Goal: Task Accomplishment & Management: Use online tool/utility

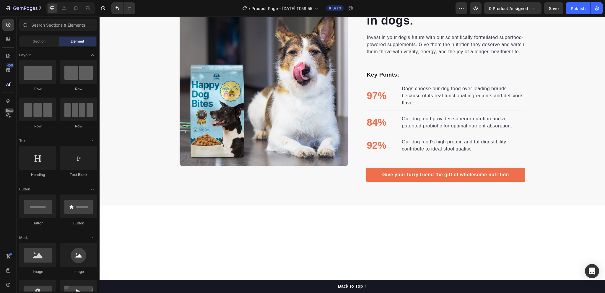
scroll to position [48, 0]
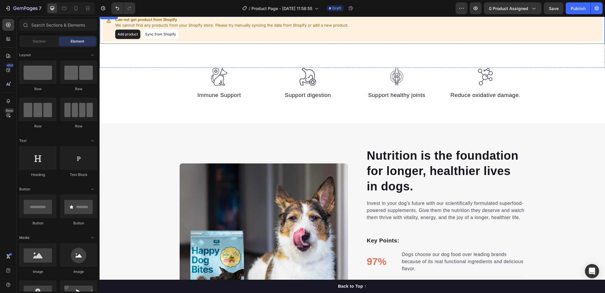
click at [123, 34] on button "Add product" at bounding box center [127, 34] width 25 height 9
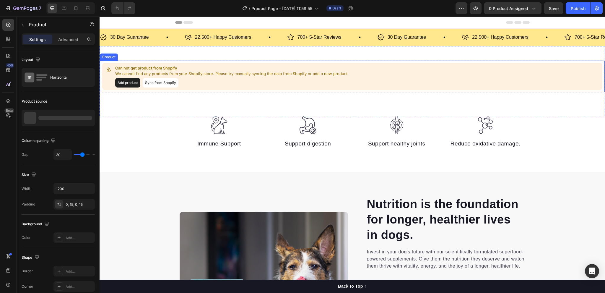
click at [153, 83] on button "Sync from Shopify" at bounding box center [161, 82] width 36 height 9
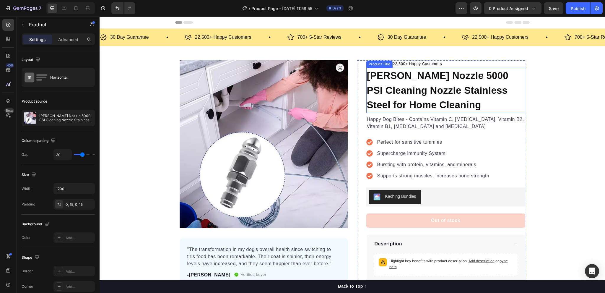
click at [457, 101] on h1 "[PERSON_NAME] Nozzle 5000 PSI Cleaning Nozzle Stainless Steel for Home Cleaning" at bounding box center [446, 90] width 159 height 45
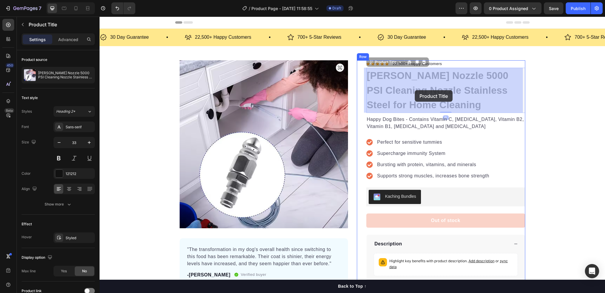
drag, startPoint x: 457, startPoint y: 103, endPoint x: 415, endPoint y: 90, distance: 43.5
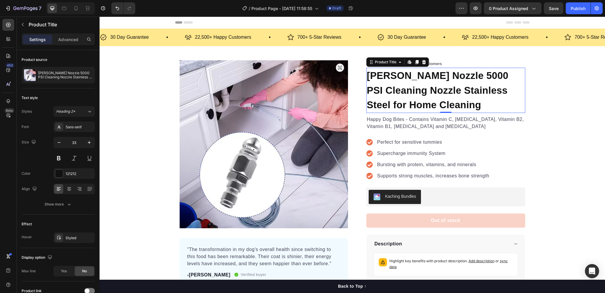
click at [473, 87] on h1 "[PERSON_NAME] Nozzle 5000 PSI Cleaning Nozzle Stainless Steel for Home Cleaning" at bounding box center [446, 90] width 159 height 45
click at [451, 58] on div "Product Images "The transformation in my dog's overall health since switching t…" at bounding box center [353, 186] width 506 height 281
click at [456, 107] on h1 "[PERSON_NAME] Nozzle 5000 PSI Cleaning Nozzle Stainless Steel for Home Cleaning" at bounding box center [446, 90] width 159 height 45
click at [368, 72] on h1 "[PERSON_NAME] Nozzle 5000 PSI Cleaning Nozzle Stainless Steel for Home Cleaning" at bounding box center [446, 90] width 159 height 45
click at [369, 77] on h1 "[PERSON_NAME] Nozzle 5000 PSI Cleaning Nozzle Stainless Steel for Home Cleaning" at bounding box center [446, 90] width 159 height 45
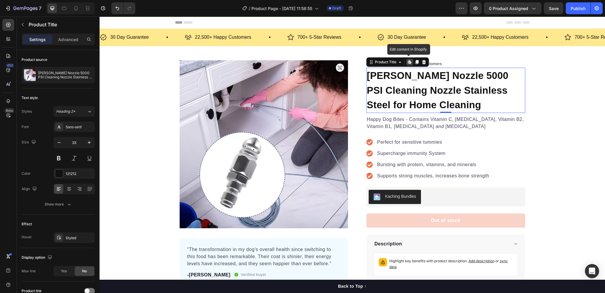
click at [442, 96] on h1 "[PERSON_NAME] Nozzle 5000 PSI Cleaning Nozzle Stainless Steel for Home Cleaning" at bounding box center [446, 90] width 159 height 45
click at [444, 96] on h1 "[PERSON_NAME] Nozzle 5000 PSI Cleaning Nozzle Stainless Steel for Home Cleaning" at bounding box center [446, 90] width 159 height 45
click at [402, 48] on div "Product Images "The transformation in my dog's overall health since switching t…" at bounding box center [353, 186] width 506 height 281
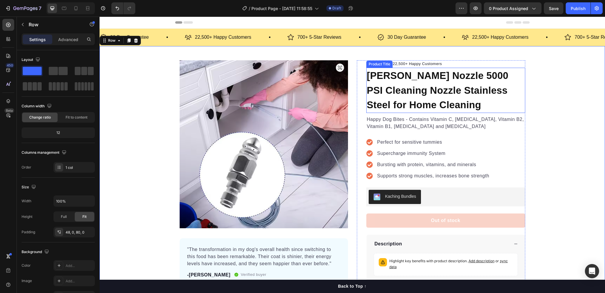
click at [456, 96] on h1 "[PERSON_NAME] Nozzle 5000 PSI Cleaning Nozzle Stainless Steel for Home Cleaning" at bounding box center [446, 90] width 159 height 45
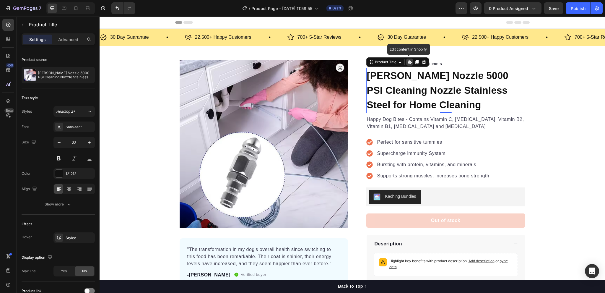
click at [410, 62] on icon at bounding box center [410, 62] width 1 height 3
click at [423, 93] on h1 "[PERSON_NAME] Nozzle 5000 PSI Cleaning Nozzle Stainless Steel for Home Cleaning" at bounding box center [446, 90] width 159 height 45
click at [58, 73] on p "[PERSON_NAME] Nozzle 5000 PSI Cleaning Nozzle Stainless Steel for Home Cleaning" at bounding box center [65, 75] width 54 height 8
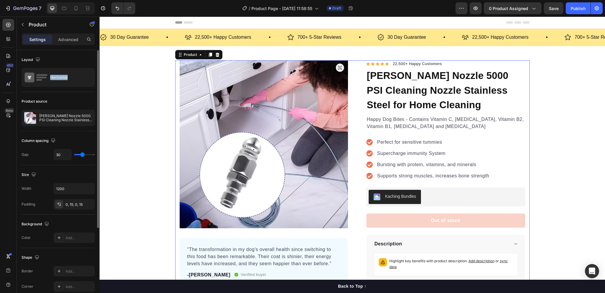
click at [58, 73] on div "Horizontal" at bounding box center [68, 78] width 36 height 14
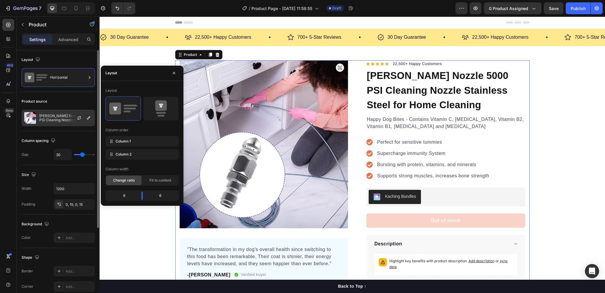
click at [59, 118] on p "[PERSON_NAME] Nozzle 5000 PSI Cleaning Nozzle Stainless Steel for Home Cleaning" at bounding box center [65, 118] width 53 height 8
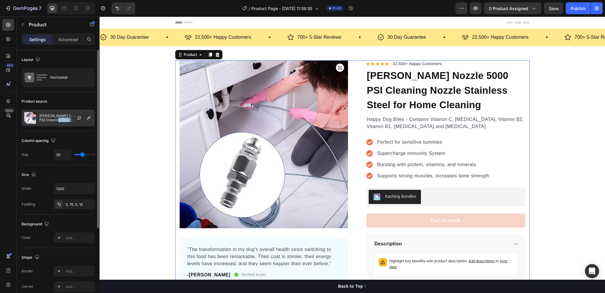
click at [59, 118] on p "[PERSON_NAME] Nozzle 5000 PSI Cleaning Nozzle Stainless Steel for Home Cleaning" at bounding box center [65, 118] width 53 height 8
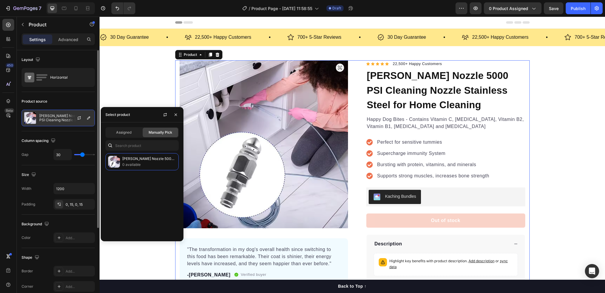
click at [59, 117] on p "[PERSON_NAME] Nozzle 5000 PSI Cleaning Nozzle Stainless Steel for Home Cleaning" at bounding box center [65, 118] width 53 height 8
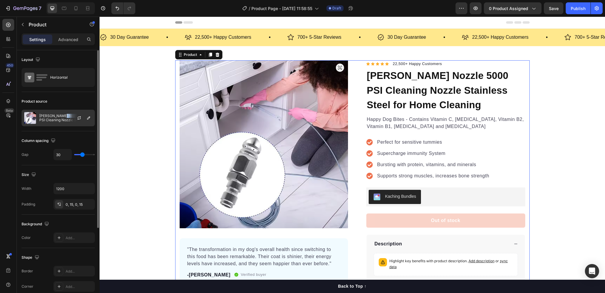
click at [59, 117] on p "[PERSON_NAME] Nozzle 5000 PSI Cleaning Nozzle Stainless Steel for Home Cleaning" at bounding box center [65, 118] width 53 height 8
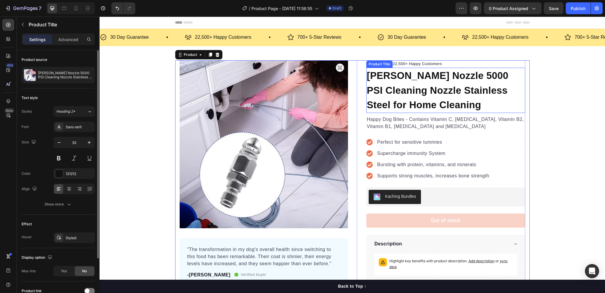
click at [409, 103] on h1 "[PERSON_NAME] Nozzle 5000 PSI Cleaning Nozzle Stainless Steel for Home Cleaning" at bounding box center [446, 90] width 159 height 45
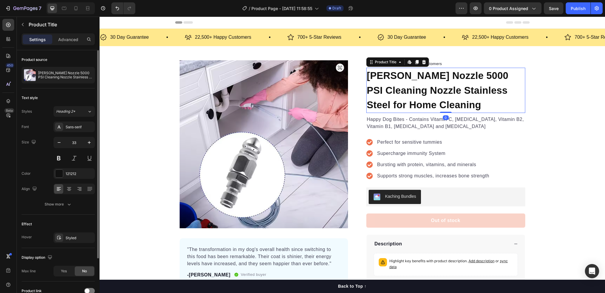
click at [409, 103] on h1 "[PERSON_NAME] Nozzle 5000 PSI Cleaning Nozzle Stainless Steel for Home Cleaning" at bounding box center [446, 90] width 159 height 45
click at [378, 63] on div "Product Title" at bounding box center [386, 61] width 24 height 5
click at [381, 64] on div "Product Title" at bounding box center [386, 61] width 24 height 5
click at [422, 91] on h1 "[PERSON_NAME] Nozzle 5000 PSI Cleaning Nozzle Stainless Steel for Home Cleaning" at bounding box center [446, 90] width 159 height 45
click at [424, 89] on h1 "[PERSON_NAME] Nozzle 5000 PSI Cleaning Nozzle Stainless Steel for Home Cleaning" at bounding box center [446, 90] width 159 height 45
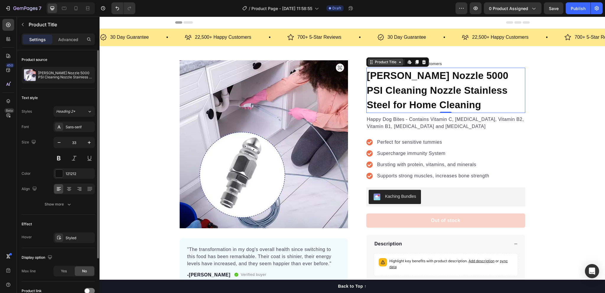
click at [369, 64] on icon at bounding box center [371, 62] width 5 height 5
click at [409, 106] on h1 "[PERSON_NAME] Nozzle 5000 PSI Cleaning Nozzle Stainless Steel for Home Cleaning" at bounding box center [446, 90] width 159 height 45
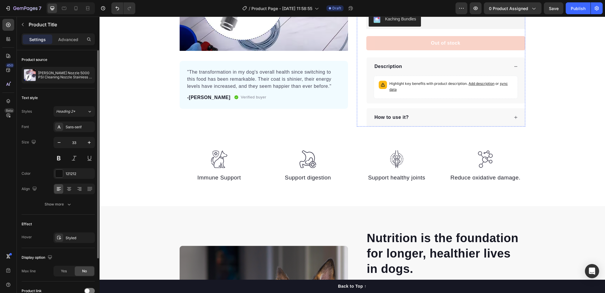
scroll to position [30, 0]
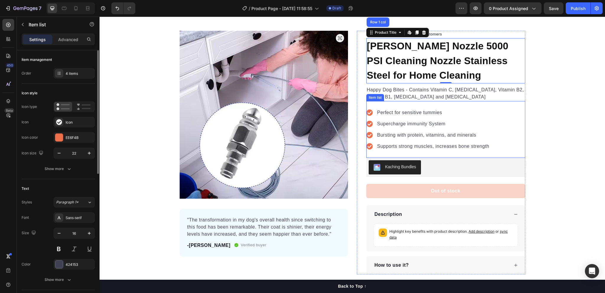
click at [406, 129] on div "Perfect for sensitive tummies Supercharge immunity System Bursting with protein…" at bounding box center [429, 129] width 124 height 43
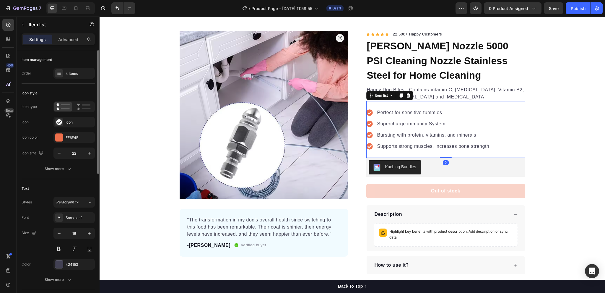
click at [407, 132] on p "Bursting with protein, vitamins, and minerals" at bounding box center [433, 135] width 112 height 7
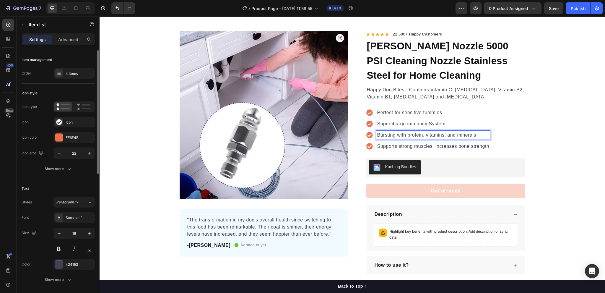
click at [407, 133] on p "Bursting with protein, vitamins, and minerals" at bounding box center [433, 135] width 112 height 7
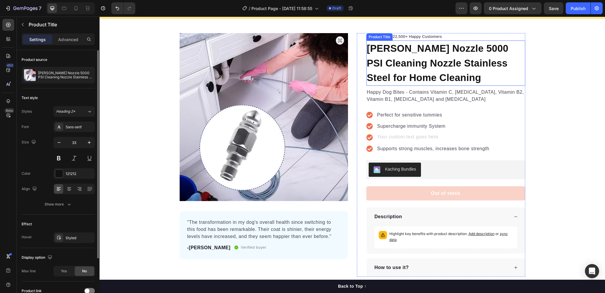
click at [401, 55] on h1 "[PERSON_NAME] Nozzle 5000 PSI Cleaning Nozzle Stainless Steel for Home Cleaning" at bounding box center [446, 62] width 159 height 45
click at [443, 65] on h1 "[PERSON_NAME] Nozzle 5000 PSI Cleaning Nozzle Stainless Steel for Home Cleaning" at bounding box center [446, 62] width 159 height 45
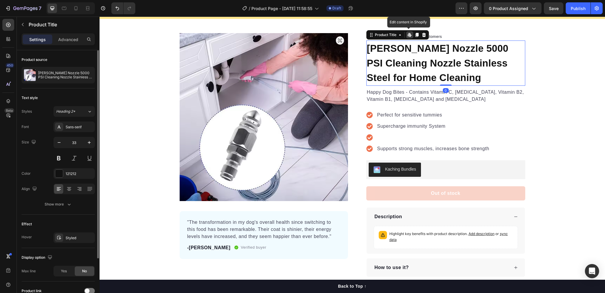
click at [443, 65] on h1 "[PERSON_NAME] Nozzle 5000 PSI Cleaning Nozzle Stainless Steel for Home Cleaning" at bounding box center [446, 62] width 159 height 45
click at [451, 73] on h1 "[PERSON_NAME] Nozzle 5000 PSI Cleaning Nozzle Stainless Steel for Home Cleaning" at bounding box center [446, 62] width 159 height 45
click at [449, 79] on h1 "[PERSON_NAME] Nozzle 5000 PSI Cleaning Nozzle Stainless Steel for Home Cleaning" at bounding box center [446, 62] width 159 height 45
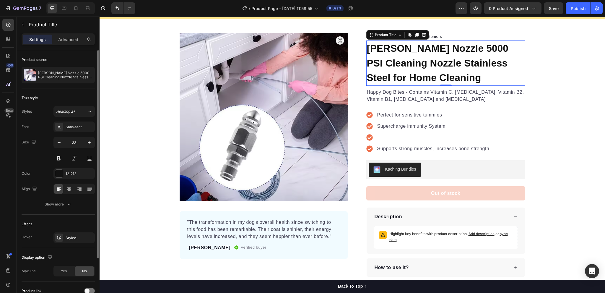
click at [401, 66] on h1 "[PERSON_NAME] Nozzle 5000 PSI Cleaning Nozzle Stainless Steel for Home Cleaning" at bounding box center [446, 62] width 159 height 45
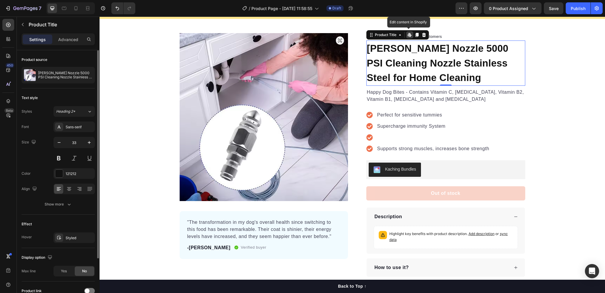
click at [401, 66] on h1 "[PERSON_NAME] Nozzle 5000 PSI Cleaning Nozzle Stainless Steel for Home Cleaning" at bounding box center [446, 62] width 159 height 45
click at [408, 94] on p "Happy Dog Bites - Contains Vitamin C, [MEDICAL_DATA], Vitamin B2, Vitamin B1, […" at bounding box center [446, 96] width 158 height 14
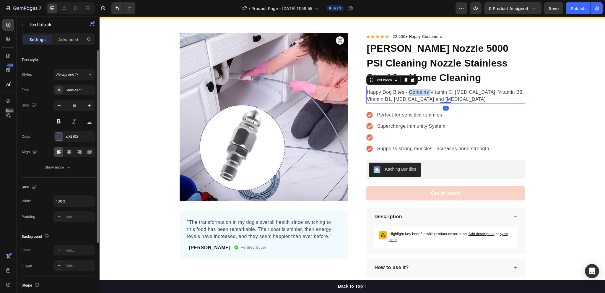
click at [408, 94] on p "Happy Dog Bites - Contains Vitamin C, [MEDICAL_DATA], Vitamin B2, Vitamin B1, […" at bounding box center [446, 96] width 158 height 14
click at [439, 101] on p "Happy Dog Bites - Contains Vitamin C, [MEDICAL_DATA], Vitamin B2, Vitamin B1, […" at bounding box center [446, 96] width 158 height 14
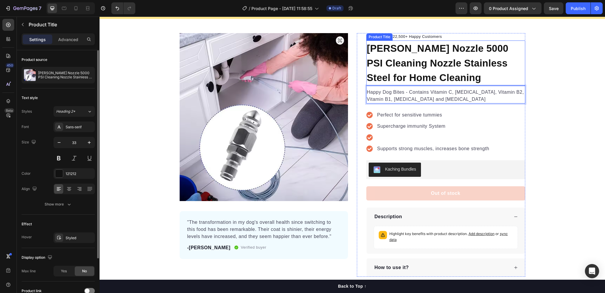
click at [432, 71] on h1 "[PERSON_NAME] Nozzle 5000 PSI Cleaning Nozzle Stainless Steel for Home Cleaning" at bounding box center [446, 62] width 159 height 45
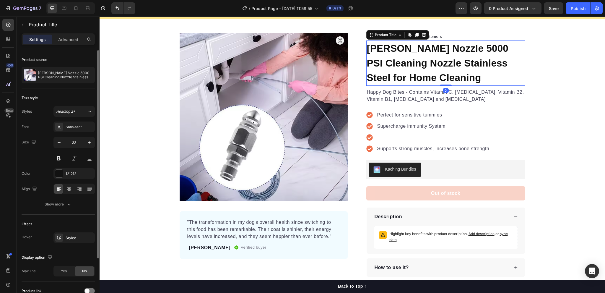
click at [432, 71] on h1 "[PERSON_NAME] Nozzle 5000 PSI Cleaning Nozzle Stainless Steel for Home Cleaning" at bounding box center [446, 62] width 159 height 45
click at [445, 83] on h1 "[PERSON_NAME] Nozzle 5000 PSI Cleaning Nozzle Stainless Steel for Home Cleaning" at bounding box center [446, 62] width 159 height 45
click at [452, 80] on h1 "[PERSON_NAME] Nozzle 5000 PSI Cleaning Nozzle Stainless Steel for Home Cleaning" at bounding box center [446, 62] width 159 height 45
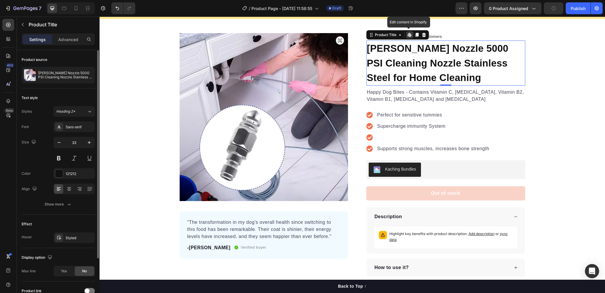
click at [442, 77] on h1 "[PERSON_NAME] Nozzle 5000 PSI Cleaning Nozzle Stainless Steel for Home Cleaning" at bounding box center [446, 62] width 159 height 45
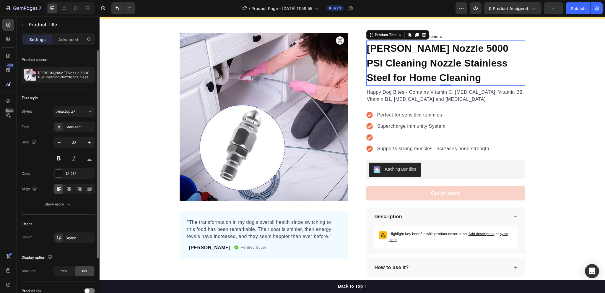
click at [442, 77] on h1 "[PERSON_NAME] Nozzle 5000 PSI Cleaning Nozzle Stainless Steel for Home Cleaning" at bounding box center [446, 62] width 159 height 45
click at [428, 73] on h1 "[PERSON_NAME] Nozzle 5000 PSI Cleaning Nozzle Stainless Steel for Home Cleaning" at bounding box center [446, 62] width 159 height 45
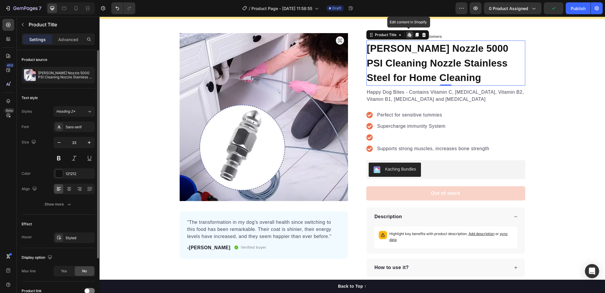
click at [428, 73] on h1 "[PERSON_NAME] Nozzle 5000 PSI Cleaning Nozzle Stainless Steel for Home Cleaning" at bounding box center [446, 62] width 159 height 45
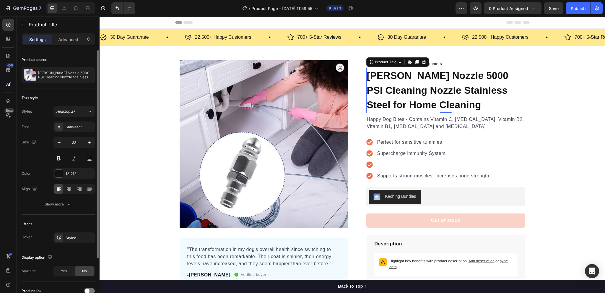
click at [406, 96] on h1 "[PERSON_NAME] Nozzle 5000 PSI Cleaning Nozzle Stainless Steel for Home Cleaning" at bounding box center [446, 90] width 159 height 45
click at [406, 93] on h1 "[PERSON_NAME] Nozzle 5000 PSI Cleaning Nozzle Stainless Steel for Home Cleaning" at bounding box center [446, 90] width 159 height 45
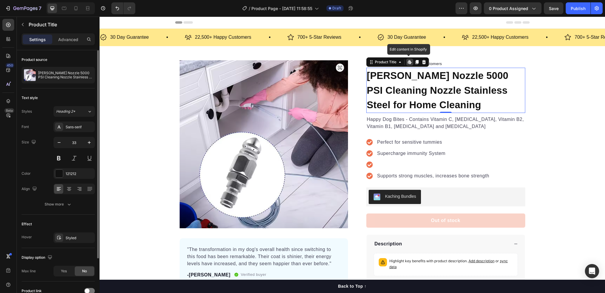
click at [406, 93] on h1 "[PERSON_NAME] Nozzle 5000 PSI Cleaning Nozzle Stainless Steel for Home Cleaning" at bounding box center [446, 90] width 159 height 45
click at [410, 61] on icon at bounding box center [410, 62] width 1 height 3
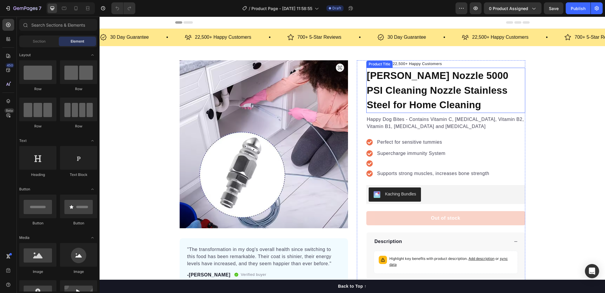
click at [443, 89] on h1 "[PERSON_NAME] Nozzle 5000 PSI Cleaning Nozzle Stainless Steel for Home Cleaning" at bounding box center [446, 90] width 159 height 45
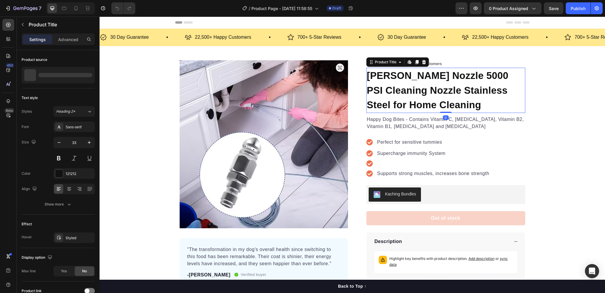
click at [435, 93] on h1 "[PERSON_NAME] Nozzle 5000 PSI Cleaning Nozzle Stainless Steel for Home Cleaning" at bounding box center [446, 90] width 159 height 45
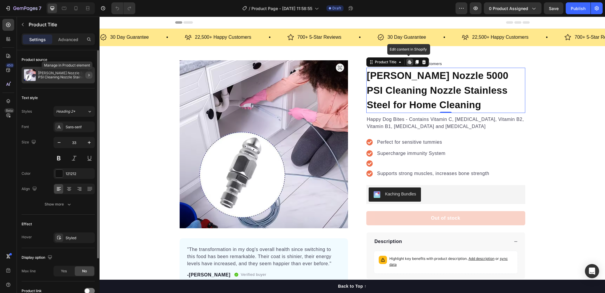
click at [90, 75] on icon "button" at bounding box center [89, 75] width 5 height 5
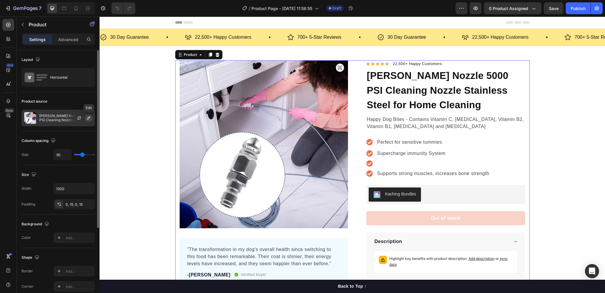
click at [89, 118] on icon "button" at bounding box center [88, 117] width 3 height 3
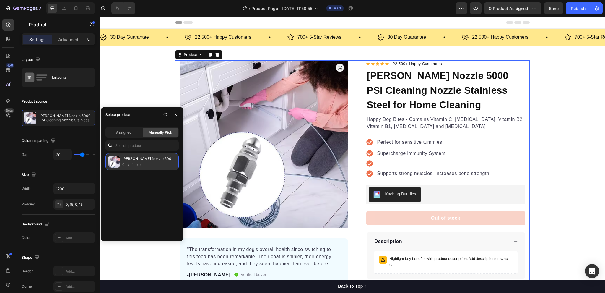
click at [150, 162] on p "0 available" at bounding box center [149, 165] width 54 height 6
click at [134, 162] on p "0 available" at bounding box center [149, 165] width 54 height 6
click at [139, 161] on p "[PERSON_NAME] Nozzle 5000 PSI Cleaning Nozzle Stainless Steel for Home Cleaning" at bounding box center [149, 159] width 54 height 6
click at [149, 158] on p "[PERSON_NAME] Nozzle 5000 PSI Cleaning Nozzle Stainless Steel for Home Cleaning" at bounding box center [149, 159] width 54 height 6
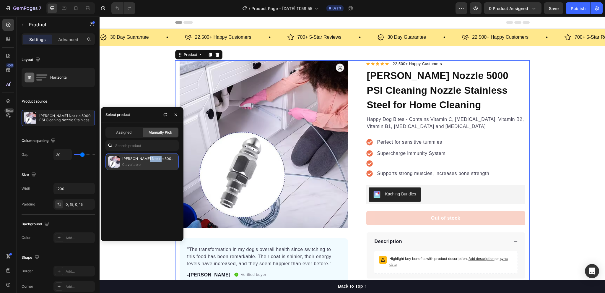
click at [149, 158] on p "[PERSON_NAME] Nozzle 5000 PSI Cleaning Nozzle Stainless Steel for Home Cleaning" at bounding box center [149, 159] width 54 height 6
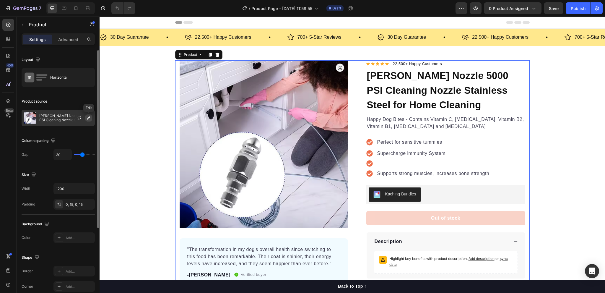
click at [87, 119] on icon "button" at bounding box center [88, 117] width 3 height 3
click at [79, 118] on icon "button" at bounding box center [79, 118] width 5 height 5
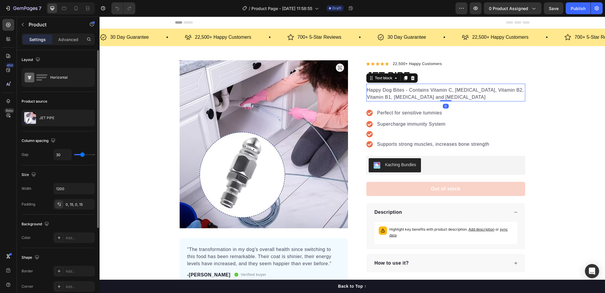
click at [395, 95] on p "Happy Dog Bites - Contains Vitamin C, [MEDICAL_DATA], Vitamin B2, Vitamin B1, […" at bounding box center [446, 94] width 158 height 14
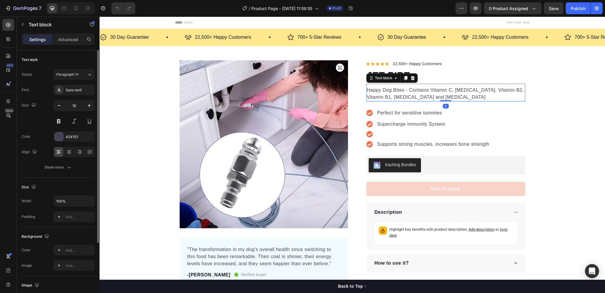
click at [395, 95] on p "Happy Dog Bites - Contains Vitamin C, [MEDICAL_DATA], Vitamin B2, Vitamin B1, […" at bounding box center [446, 94] width 158 height 14
click at [436, 95] on p "Happy Dog Bites - Contains Vitamin C, [MEDICAL_DATA], Vitamin B2, Vitamin B1, […" at bounding box center [446, 94] width 158 height 14
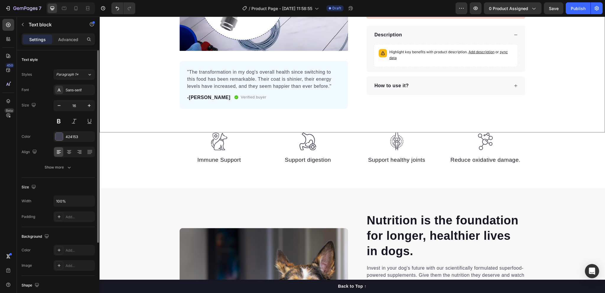
scroll to position [30, 0]
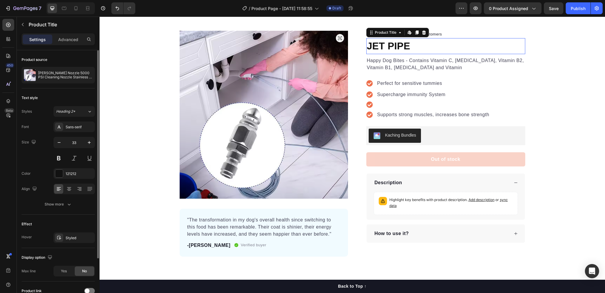
click at [396, 46] on h1 "JET PIPE" at bounding box center [446, 46] width 159 height 16
click at [90, 76] on icon "button" at bounding box center [89, 75] width 5 height 5
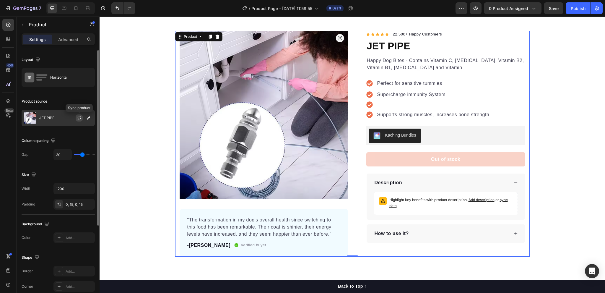
click at [79, 117] on icon "button" at bounding box center [79, 118] width 5 height 5
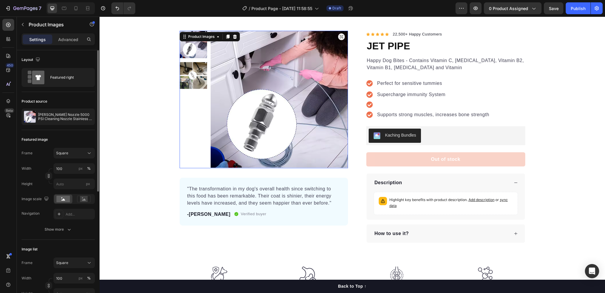
click at [186, 78] on img at bounding box center [193, 75] width 27 height 27
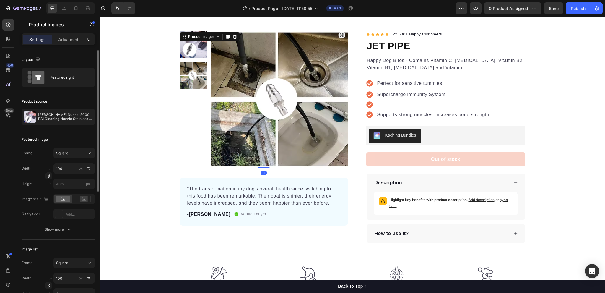
click at [194, 51] on img at bounding box center [193, 44] width 27 height 27
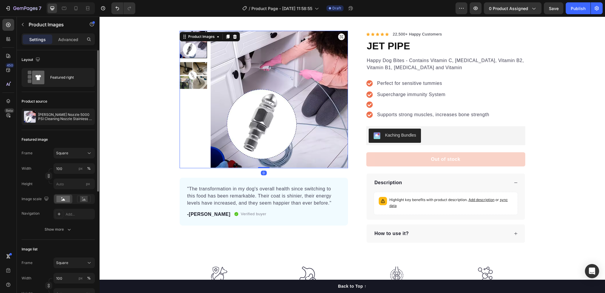
click at [192, 70] on img at bounding box center [193, 75] width 27 height 27
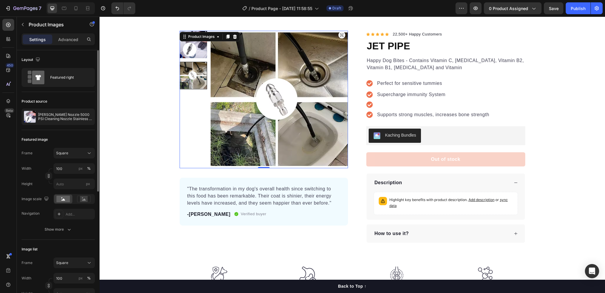
click at [191, 55] on img at bounding box center [193, 44] width 27 height 27
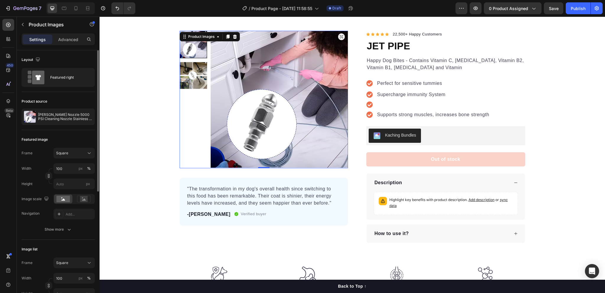
click at [192, 73] on img at bounding box center [193, 75] width 27 height 27
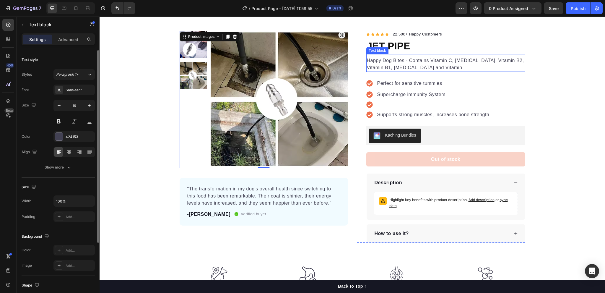
click at [370, 60] on p "Happy Dog Bites - Contains Vitamin C, [MEDICAL_DATA], Vitamin B2, Vitamin B1, […" at bounding box center [446, 64] width 158 height 14
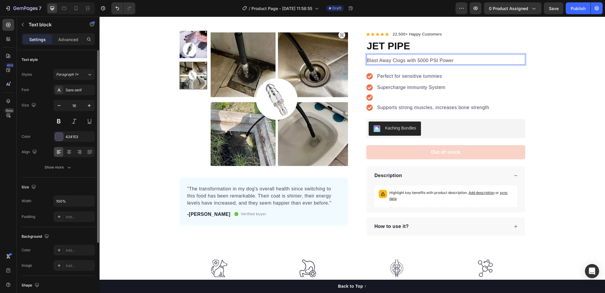
click at [367, 60] on p "Blast Away Clogs with 5000 PSI Power" at bounding box center [446, 60] width 158 height 7
click at [462, 59] on p "🛠️ Blast Away Clogs with 5000 PSI Power" at bounding box center [446, 60] width 158 height 7
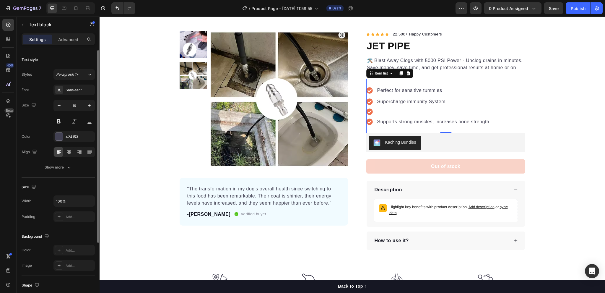
click at [377, 90] on p "Perfect for sensitive tummies" at bounding box center [433, 90] width 112 height 7
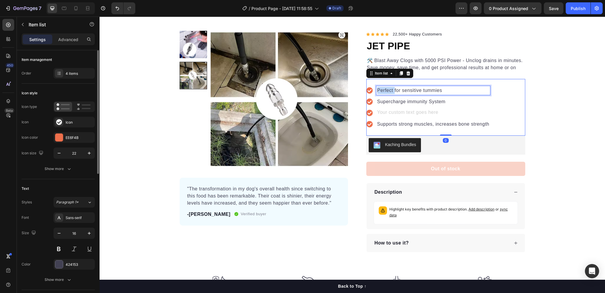
click at [377, 90] on p "Perfect for sensitive tummies" at bounding box center [433, 90] width 112 height 7
click at [385, 101] on p "Supercharge immunity System" at bounding box center [433, 101] width 112 height 7
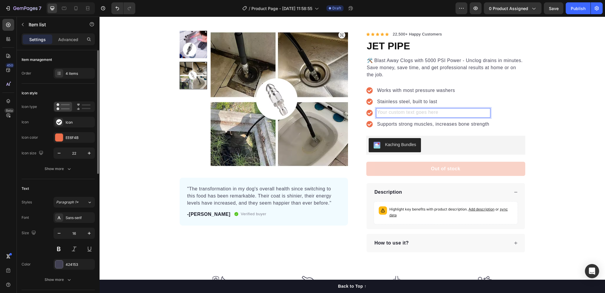
click at [411, 111] on div "Rich Text Editor. Editing area: main" at bounding box center [434, 112] width 114 height 9
click at [367, 123] on icon at bounding box center [370, 124] width 6 height 6
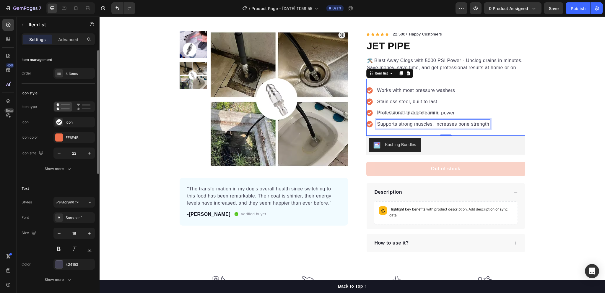
click at [381, 124] on p "Supports strong muscles, increases bone strength" at bounding box center [433, 124] width 112 height 7
click at [367, 125] on icon at bounding box center [370, 124] width 6 height 6
click at [367, 126] on icon at bounding box center [370, 124] width 7 height 7
click at [431, 124] on p "Supports strong muscles, increases bone strength" at bounding box center [433, 124] width 112 height 7
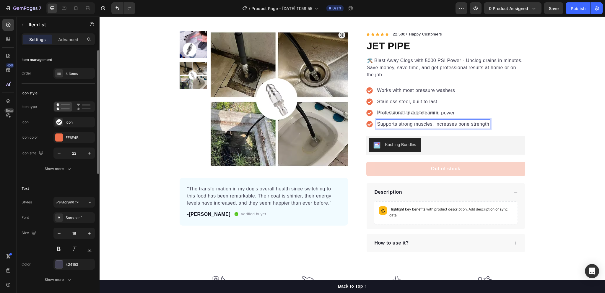
click at [387, 126] on p "Supports strong muscles, increases bone strength" at bounding box center [433, 124] width 112 height 7
click at [393, 121] on p "Supports strong muscles, increases bone strength" at bounding box center [433, 124] width 112 height 7
click at [524, 123] on div "Product Images "The transformation in my dog's overall health since switching t…" at bounding box center [352, 141] width 355 height 221
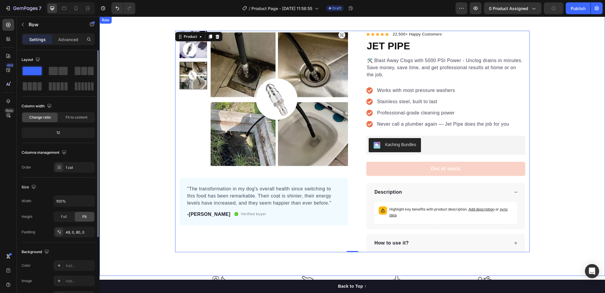
click at [550, 113] on div "Product Images "The transformation in my dog's overall health since switching t…" at bounding box center [353, 141] width 506 height 221
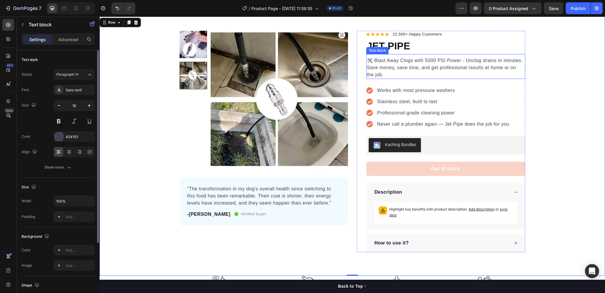
click at [398, 65] on p "🛠️ Blast Away Clogs with 5000 PSI Power - Unclog drains in minutes. Save money,…" at bounding box center [446, 67] width 158 height 21
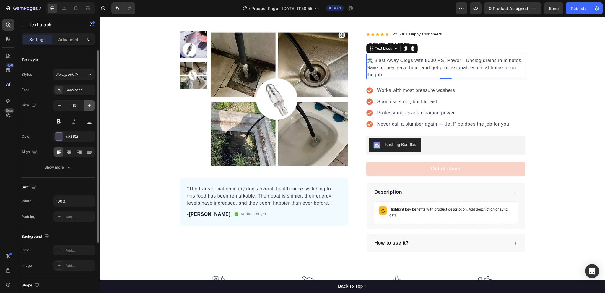
click at [87, 106] on icon "button" at bounding box center [89, 106] width 6 height 6
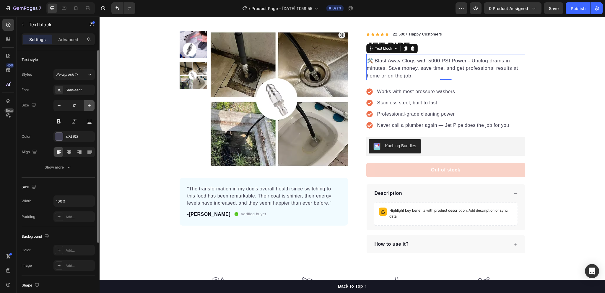
click at [87, 106] on icon "button" at bounding box center [89, 106] width 6 height 6
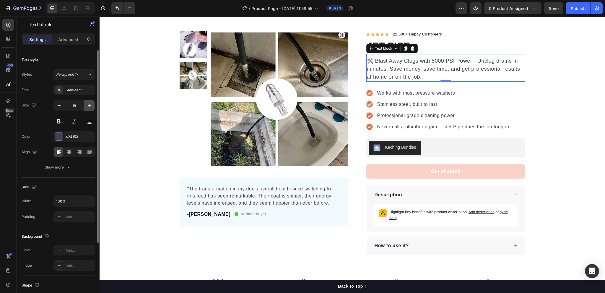
click at [87, 106] on icon "button" at bounding box center [89, 106] width 6 height 6
type input "19"
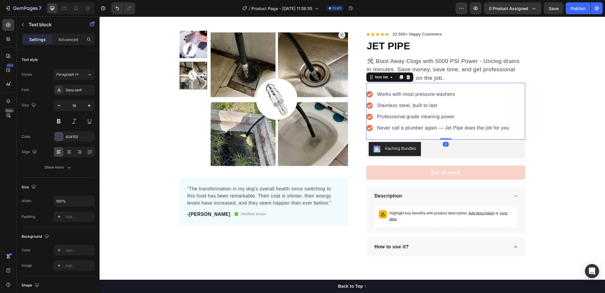
click at [414, 92] on p "Works with most pressure washers" at bounding box center [443, 94] width 132 height 7
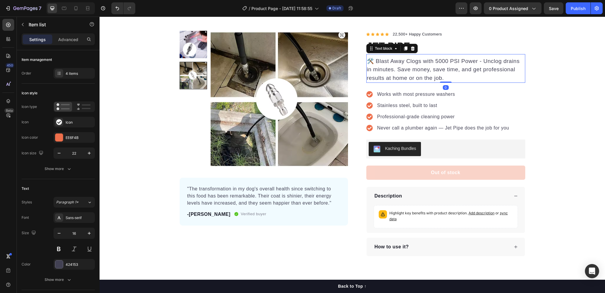
click at [465, 76] on p "🛠️ Blast Away Clogs with 5000 PSI Power - Unclog drains in minutes. Save money,…" at bounding box center [446, 69] width 158 height 25
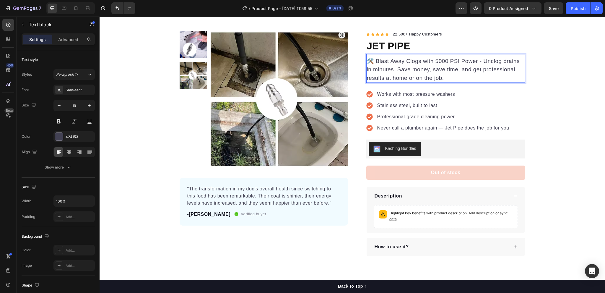
click at [481, 59] on p "🛠️ Blast Away Clogs with 5000 PSI Power - Unclog drains in minutes. Save money,…" at bounding box center [446, 69] width 158 height 25
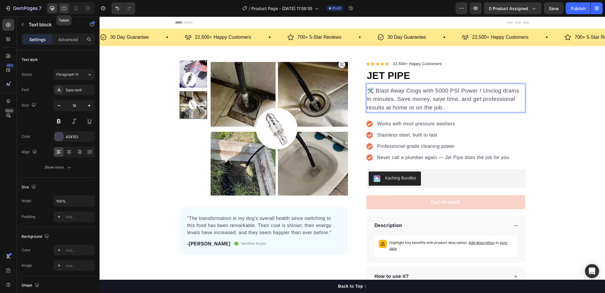
click at [63, 10] on icon at bounding box center [64, 8] width 6 height 6
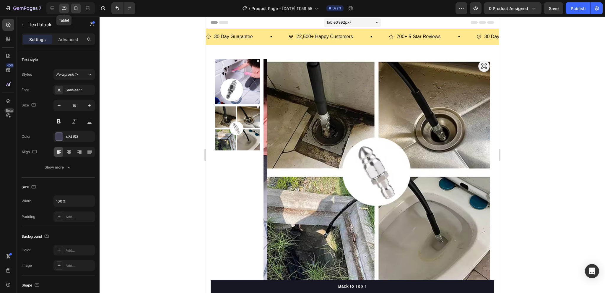
scroll to position [334, 0]
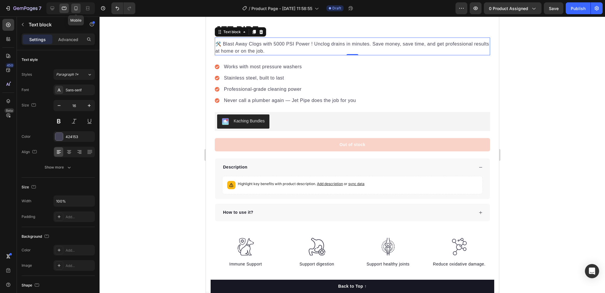
click at [73, 11] on div at bounding box center [75, 8] width 9 height 9
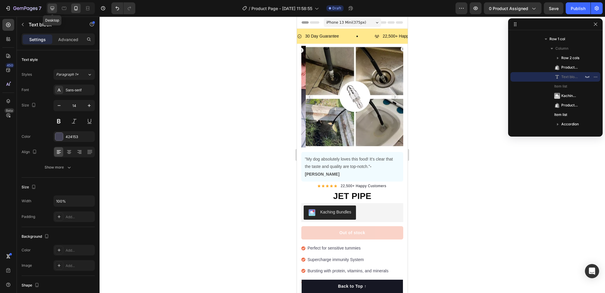
click at [54, 7] on icon at bounding box center [53, 9] width 4 height 4
type input "19"
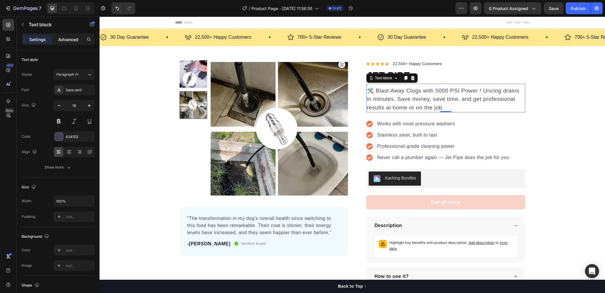
click at [62, 39] on p "Advanced" at bounding box center [68, 39] width 20 height 6
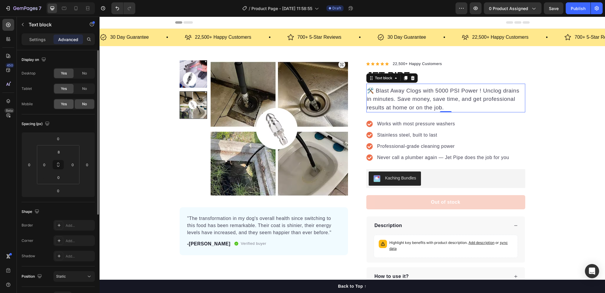
click at [61, 106] on span "Yes" at bounding box center [64, 103] width 6 height 5
click at [73, 8] on icon at bounding box center [76, 8] width 6 height 6
type input "7"
type input "24"
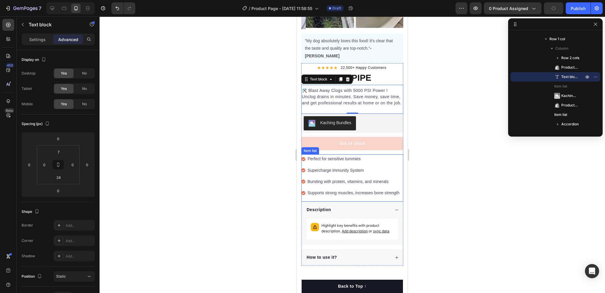
scroll to position [89, 0]
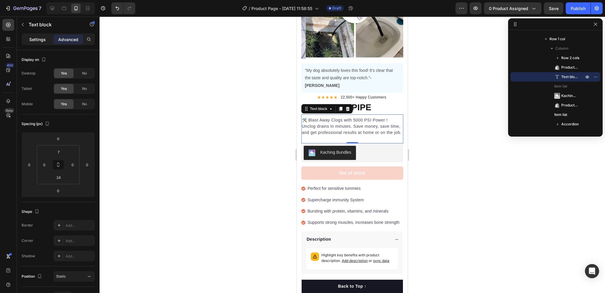
click at [41, 43] on div "Settings" at bounding box center [38, 39] width 30 height 9
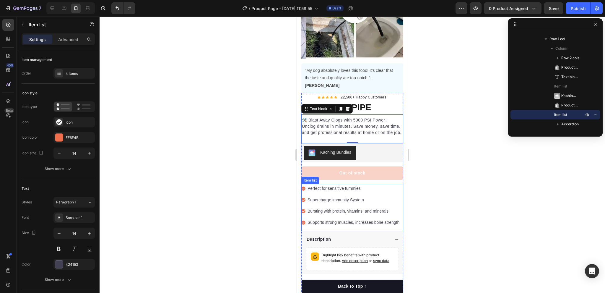
click at [337, 185] on p "Perfect for sensitive tummies" at bounding box center [354, 188] width 92 height 7
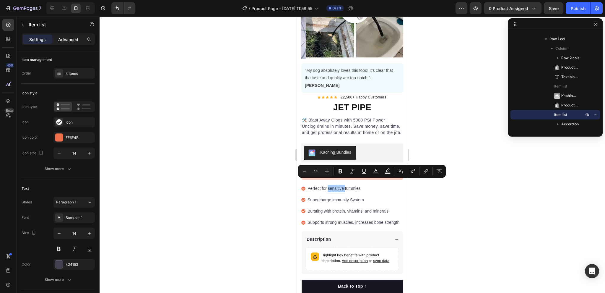
click at [62, 36] on p "Advanced" at bounding box center [68, 39] width 20 height 6
type input "100%"
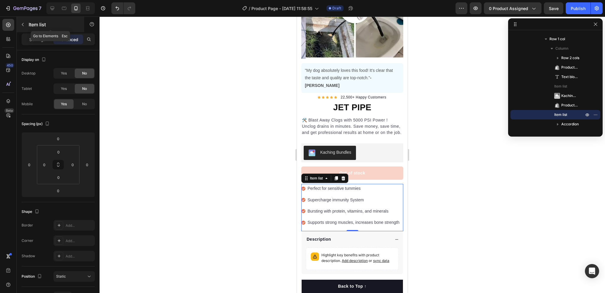
click at [21, 25] on icon "button" at bounding box center [22, 24] width 5 height 5
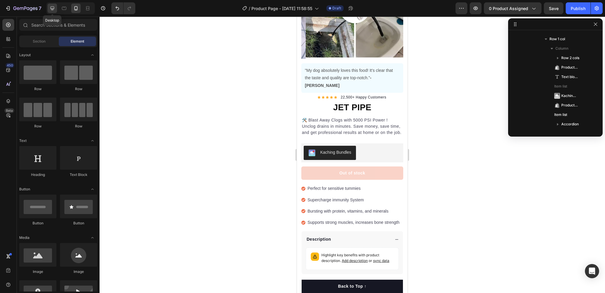
click at [52, 7] on icon at bounding box center [52, 8] width 6 height 6
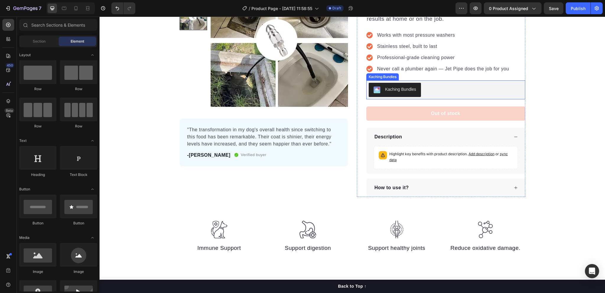
scroll to position [30, 0]
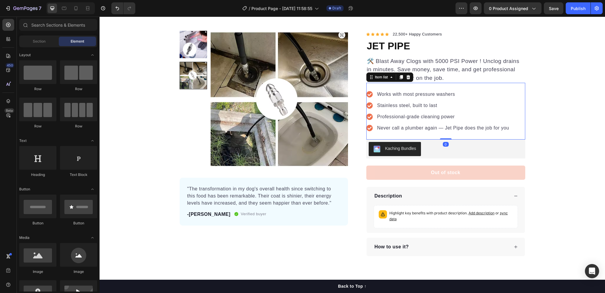
click at [401, 94] on p "Works with most pressure washers" at bounding box center [443, 94] width 132 height 7
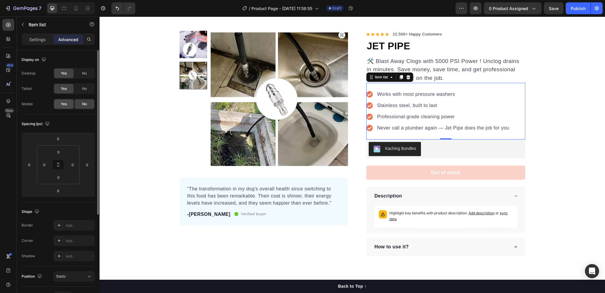
click at [61, 104] on span "Yes" at bounding box center [64, 103] width 6 height 5
click at [74, 10] on icon at bounding box center [76, 8] width 6 height 6
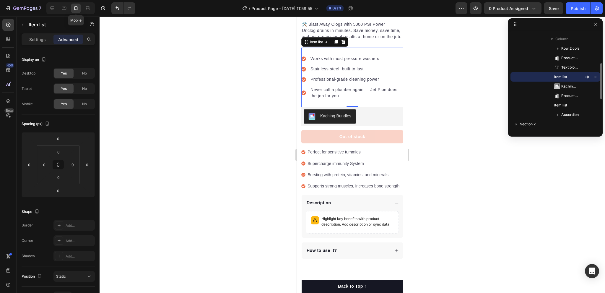
scroll to position [189, 0]
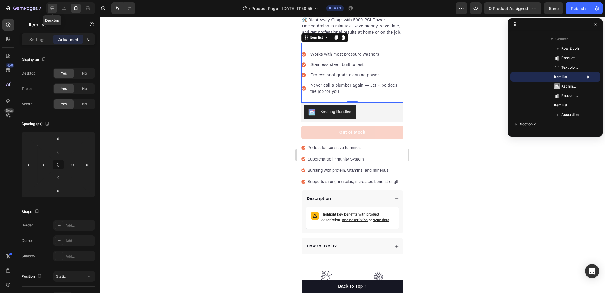
click at [53, 7] on icon at bounding box center [52, 8] width 6 height 6
